Goal: Task Accomplishment & Management: Use online tool/utility

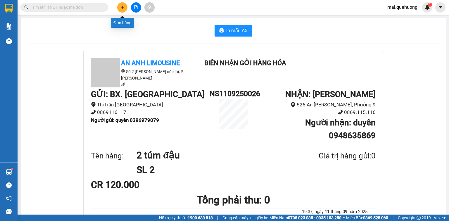
click at [121, 7] on icon "plus" at bounding box center [122, 7] width 4 height 4
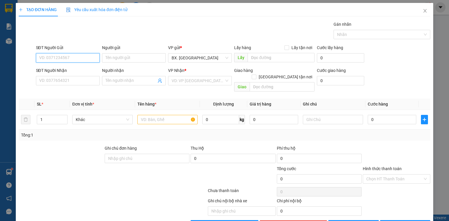
click at [66, 57] on input "SĐT Người Gửi" at bounding box center [68, 57] width 64 height 9
type input "0907941388"
click at [86, 67] on div "0907941388 - TÂN" at bounding box center [67, 69] width 56 height 6
type input "TÂN"
type input "0907941388"
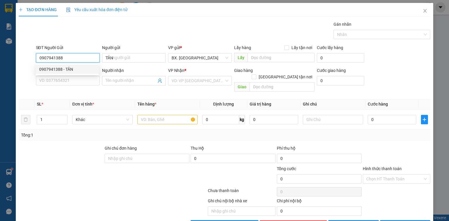
type input "TÂN"
type input "120.000"
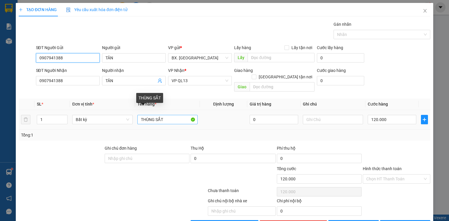
type input "0907941388"
drag, startPoint x: 166, startPoint y: 113, endPoint x: 128, endPoint y: 122, distance: 39.3
click at [128, 122] on tr "1 Bất kỳ THÙNG SẮT 0 120.000" at bounding box center [224, 120] width 411 height 20
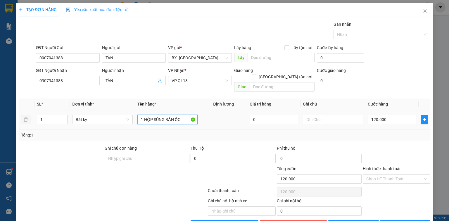
type input "1 HỘP SÚNG BẮN ỐC"
type input "0"
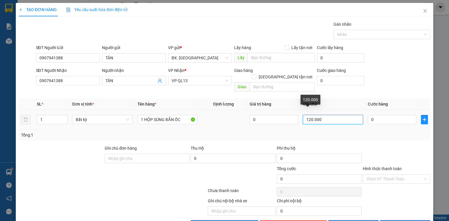
type input "4"
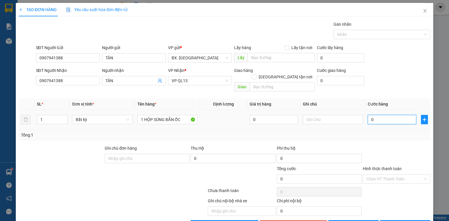
click at [381, 115] on input "0" at bounding box center [392, 119] width 49 height 9
type input "4"
type input "40"
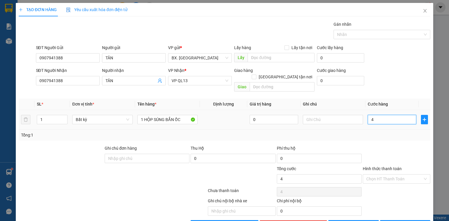
type input "40"
type input "400"
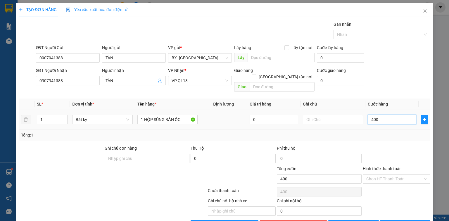
type input "4.000"
type input "40.000"
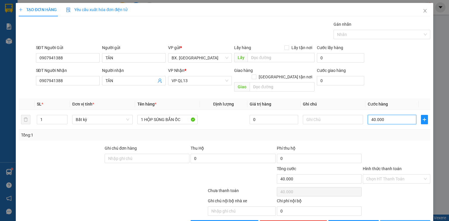
type input "40.000"
click at [410, 221] on span "[PERSON_NAME] và In" at bounding box center [411, 225] width 41 height 6
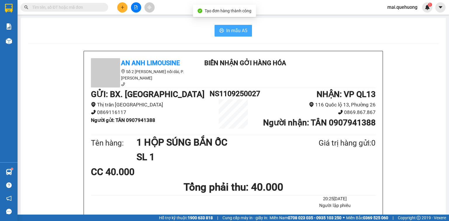
click at [219, 32] on icon "printer" at bounding box center [221, 30] width 4 height 4
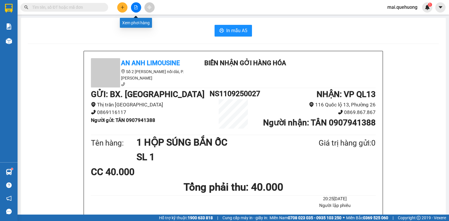
click at [134, 7] on icon "file-add" at bounding box center [136, 7] width 4 height 4
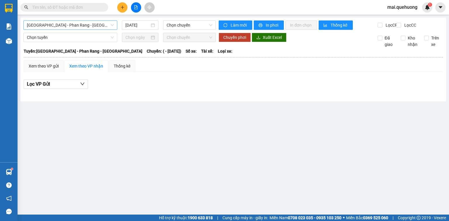
click at [64, 25] on span "[GEOGRAPHIC_DATA] - Phan Rang - [GEOGRAPHIC_DATA]" at bounding box center [70, 25] width 87 height 9
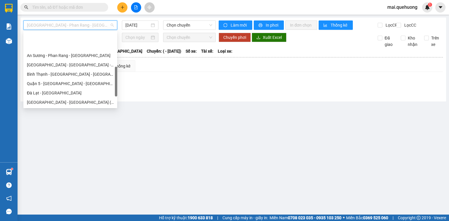
scroll to position [159, 0]
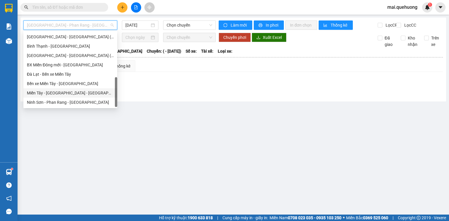
click at [64, 93] on div "Miền Tây - [GEOGRAPHIC_DATA] - [GEOGRAPHIC_DATA]" at bounding box center [70, 93] width 87 height 6
type input "[DATE]"
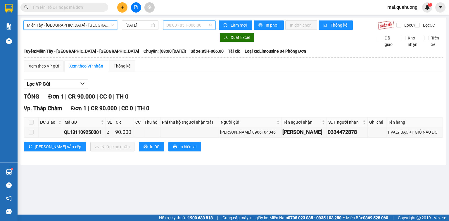
click at [184, 24] on span "08:00 - 85H-006.00" at bounding box center [190, 25] width 46 height 9
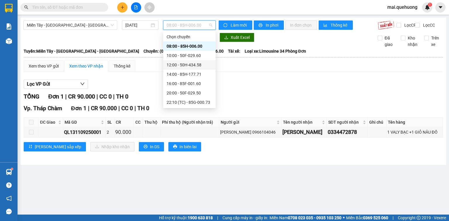
click at [193, 64] on div "12:00 - 50H-434.58" at bounding box center [190, 65] width 46 height 6
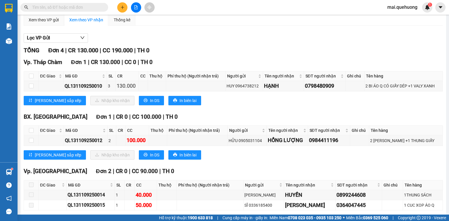
scroll to position [47, 0]
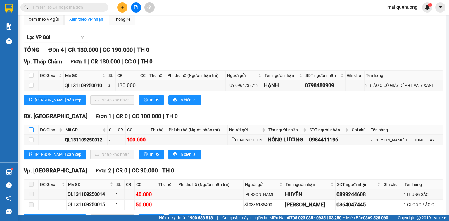
click at [31, 132] on input "checkbox" at bounding box center [31, 129] width 5 height 5
checkbox input "true"
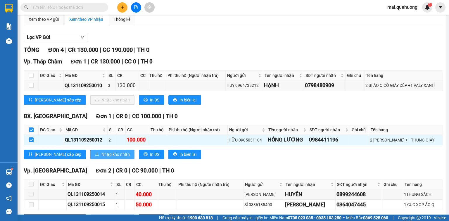
click at [101, 158] on span "Nhập kho nhận" at bounding box center [115, 154] width 28 height 6
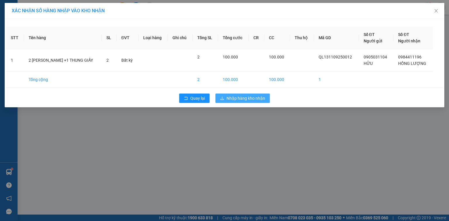
click at [242, 97] on span "Nhập hàng kho nhận" at bounding box center [245, 98] width 39 height 6
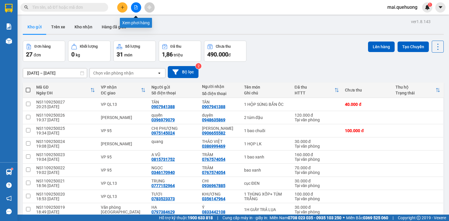
click at [135, 6] on icon "file-add" at bounding box center [136, 7] width 4 height 4
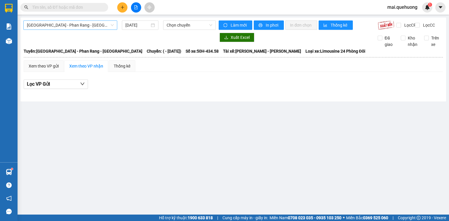
click at [94, 27] on span "[GEOGRAPHIC_DATA] - Phan Rang - [GEOGRAPHIC_DATA]" at bounding box center [70, 25] width 87 height 9
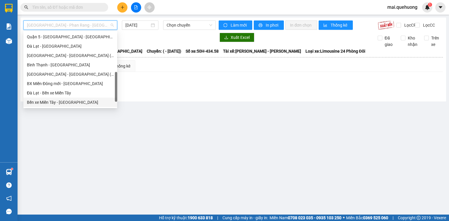
scroll to position [159, 0]
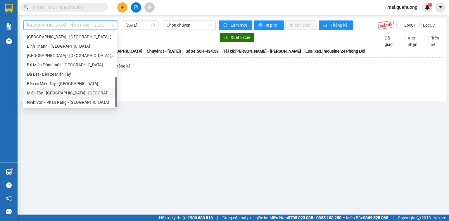
click at [68, 90] on div "Miền Tây - [GEOGRAPHIC_DATA] - [GEOGRAPHIC_DATA]" at bounding box center [70, 93] width 87 height 6
type input "[DATE]"
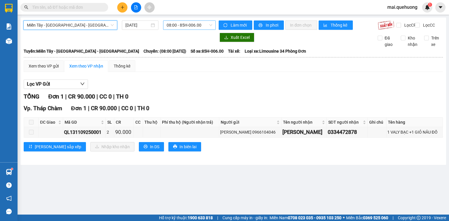
click at [183, 22] on span "08:00 - 85H-006.00" at bounding box center [190, 25] width 46 height 9
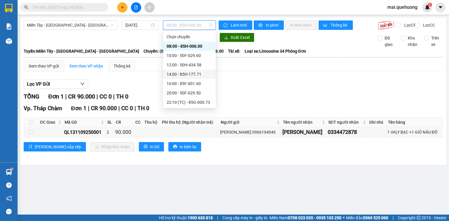
click at [189, 75] on div "14:00 - 85H-177.71" at bounding box center [190, 74] width 46 height 6
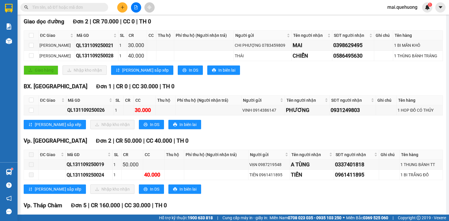
scroll to position [94, 0]
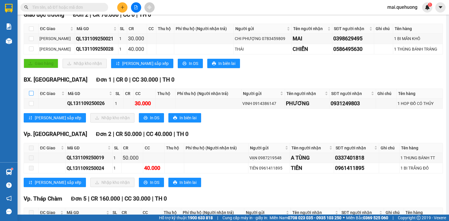
click at [29, 94] on label at bounding box center [31, 93] width 5 height 6
click at [29, 94] on input "checkbox" at bounding box center [31, 93] width 5 height 5
checkbox input "true"
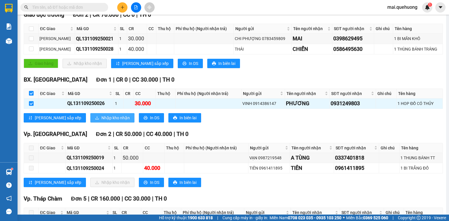
click at [90, 120] on button "Nhập kho nhận" at bounding box center [112, 117] width 44 height 9
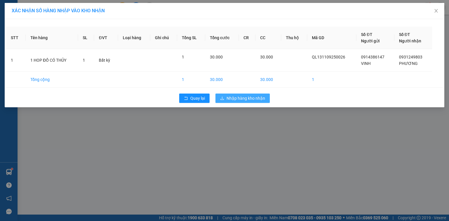
click at [245, 98] on span "Nhập hàng kho nhận" at bounding box center [245, 98] width 39 height 6
